Goal: Information Seeking & Learning: Learn about a topic

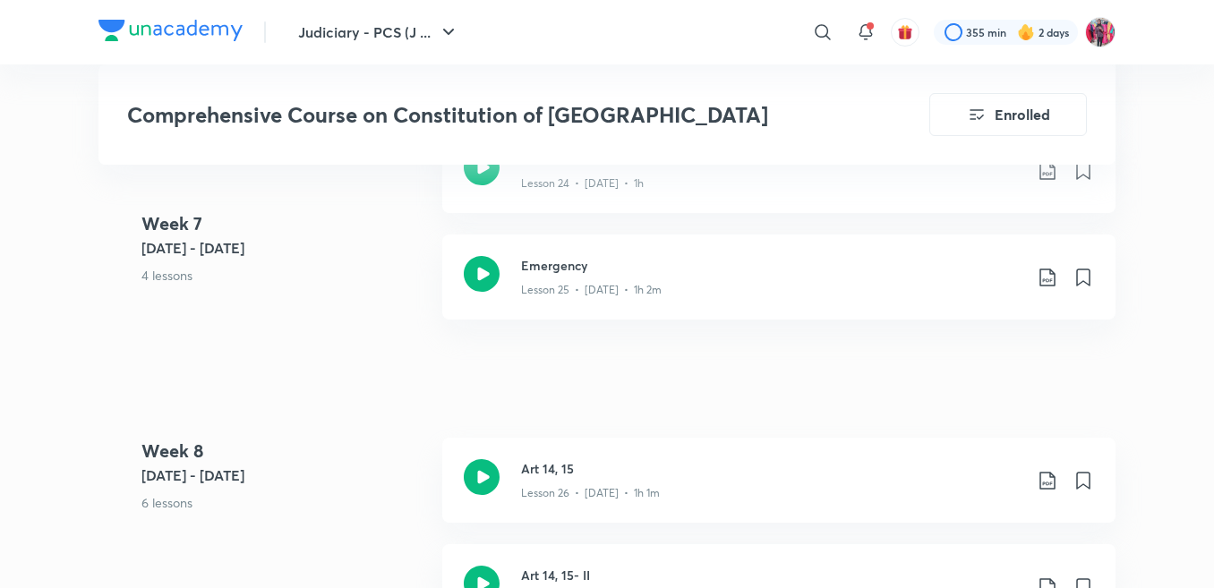
scroll to position [4227, 0]
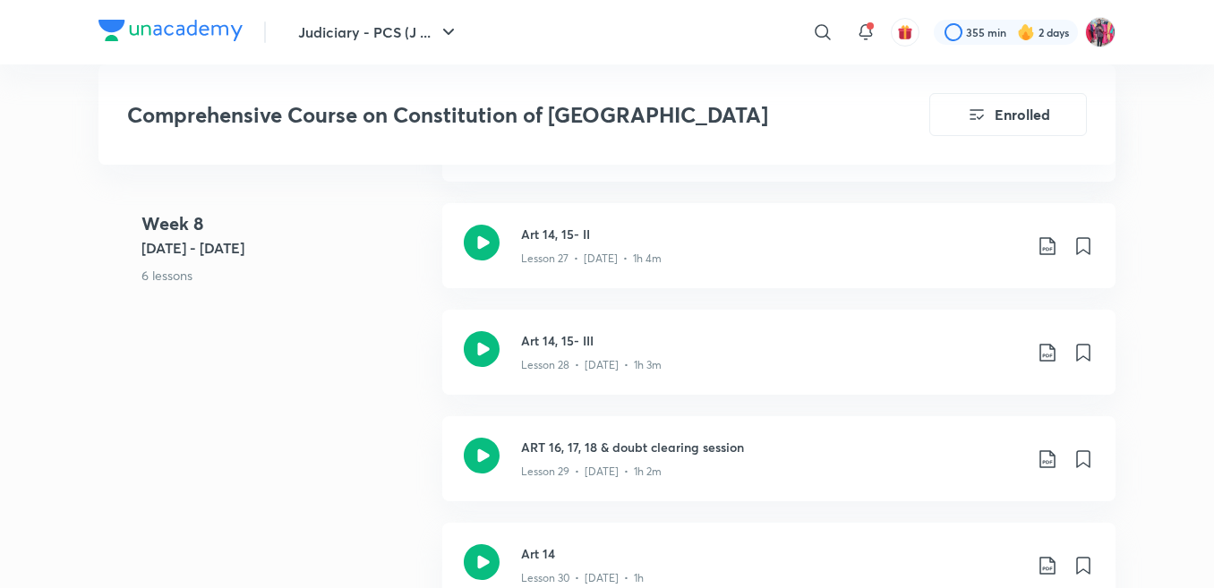
scroll to position [4585, 0]
